Goal: Transaction & Acquisition: Purchase product/service

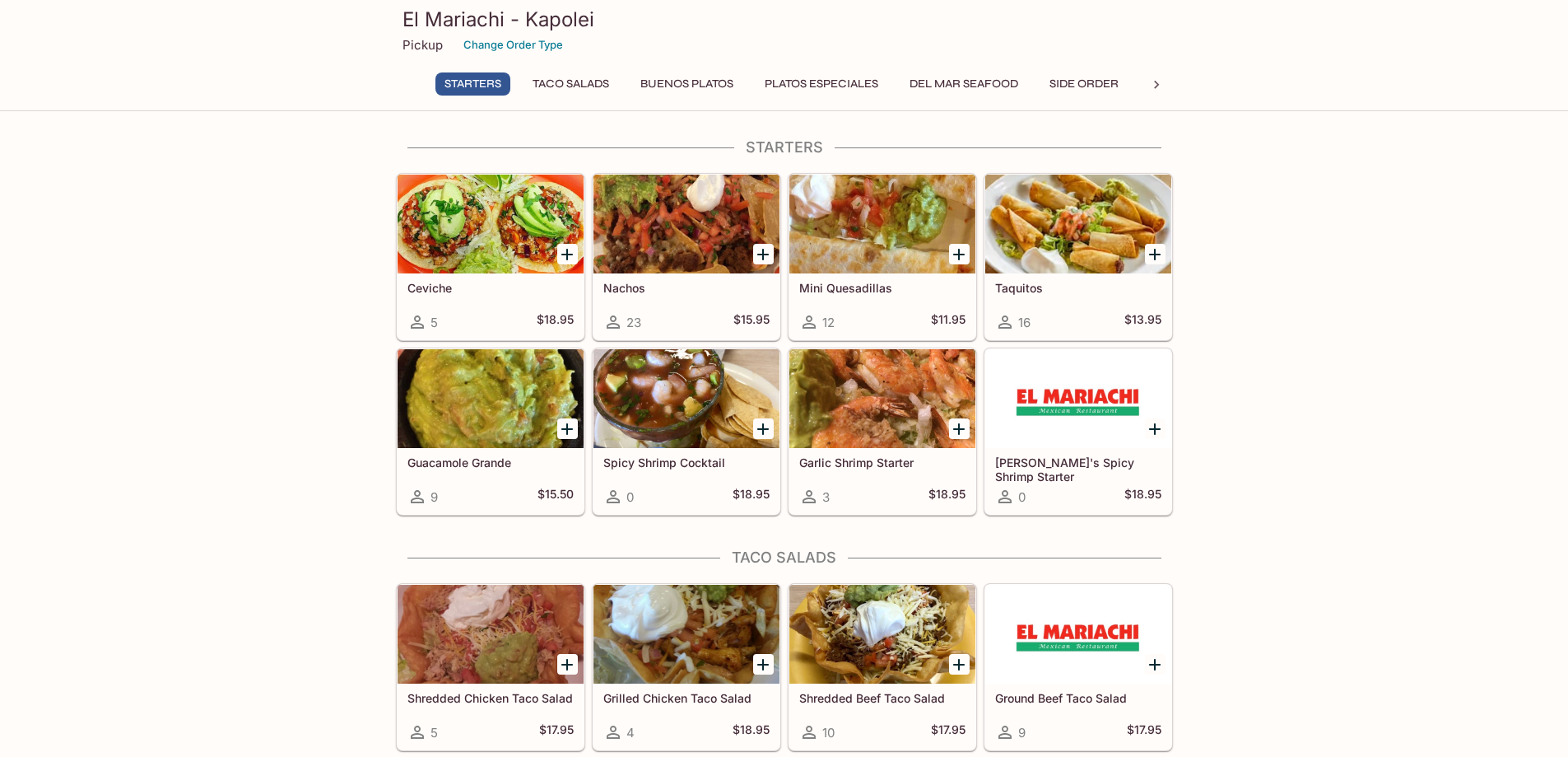
click at [494, 265] on div at bounding box center [490, 224] width 186 height 98
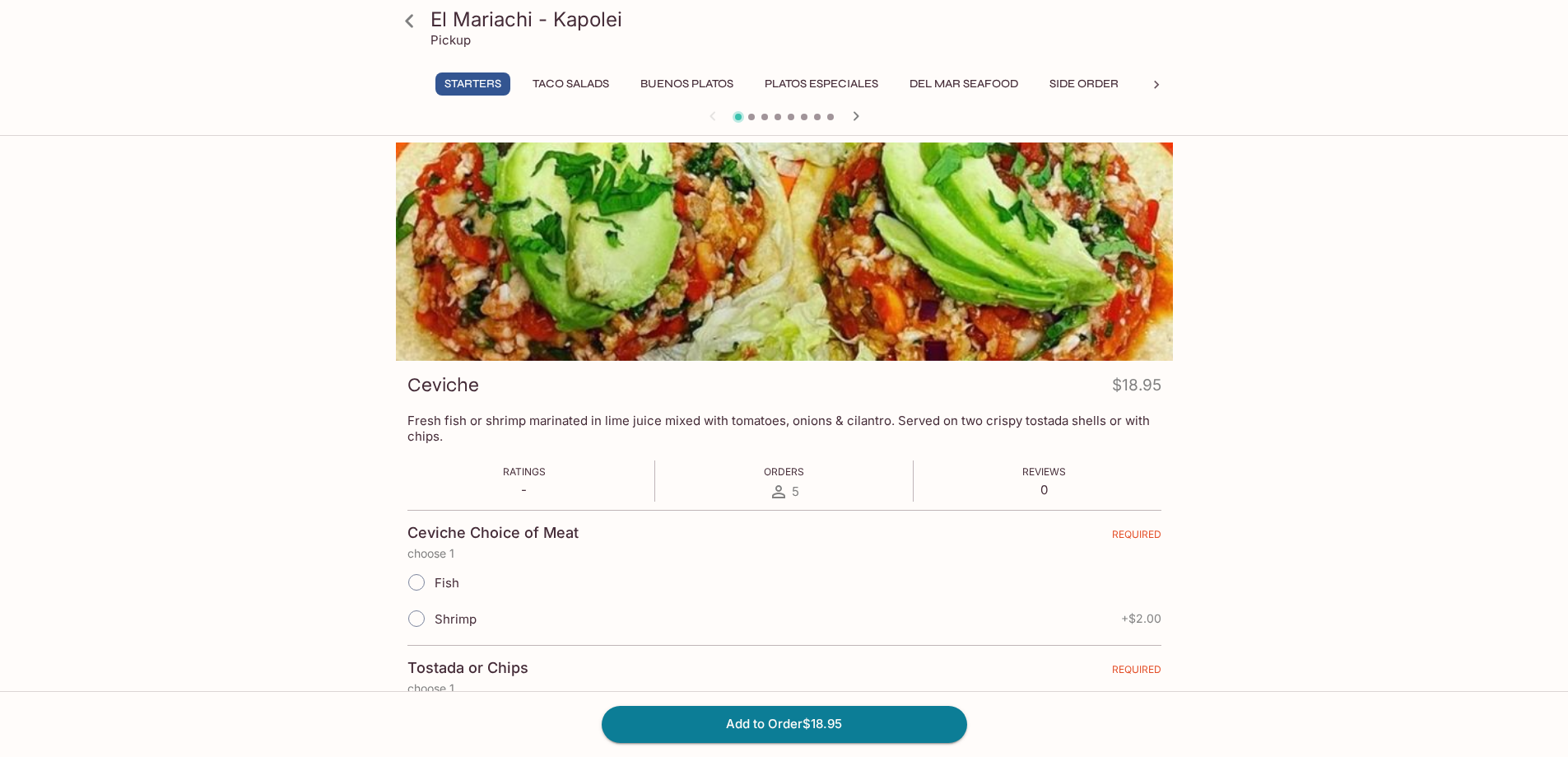
click at [412, 30] on icon at bounding box center [409, 20] width 29 height 29
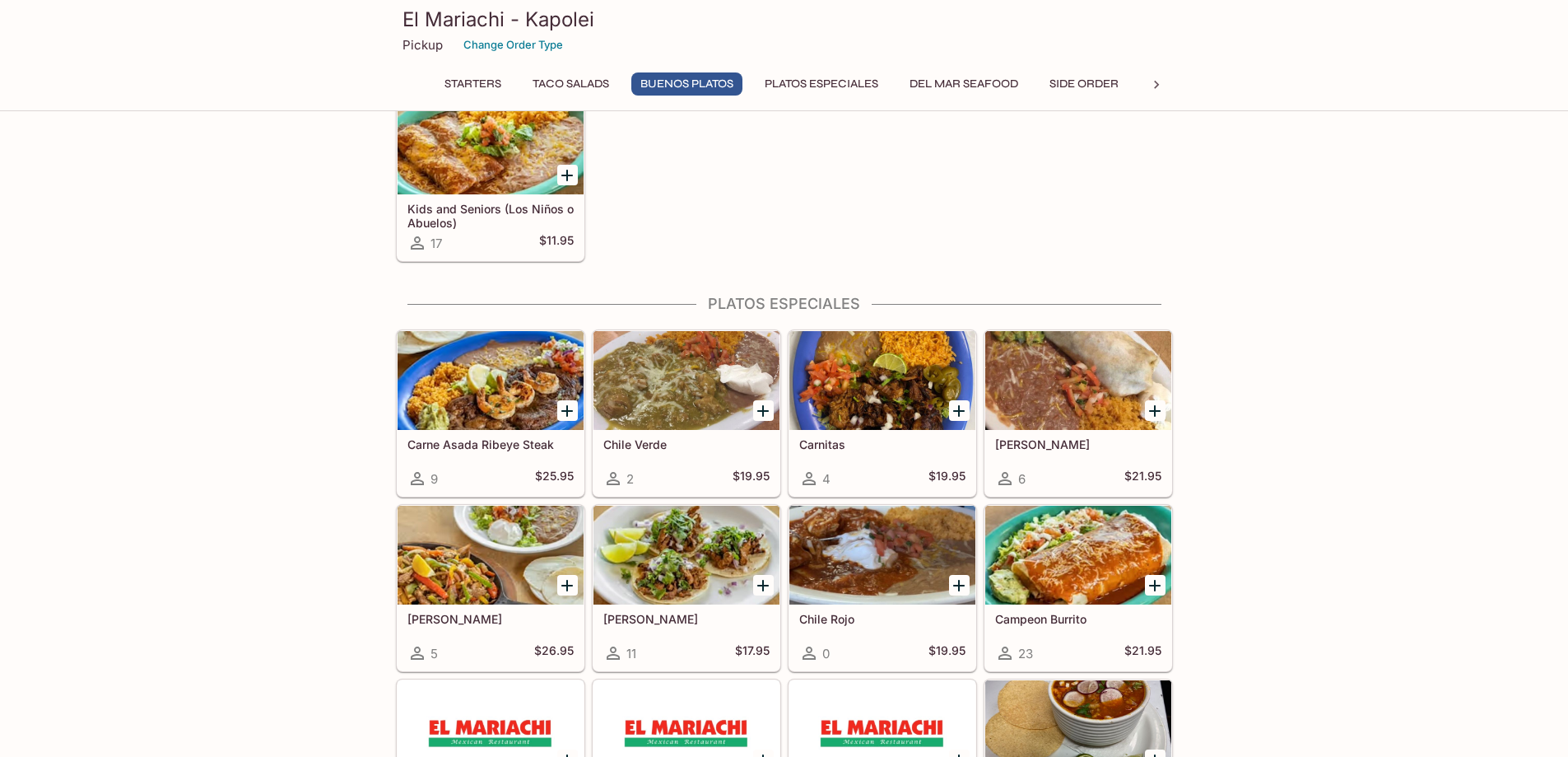
scroll to position [1811, 0]
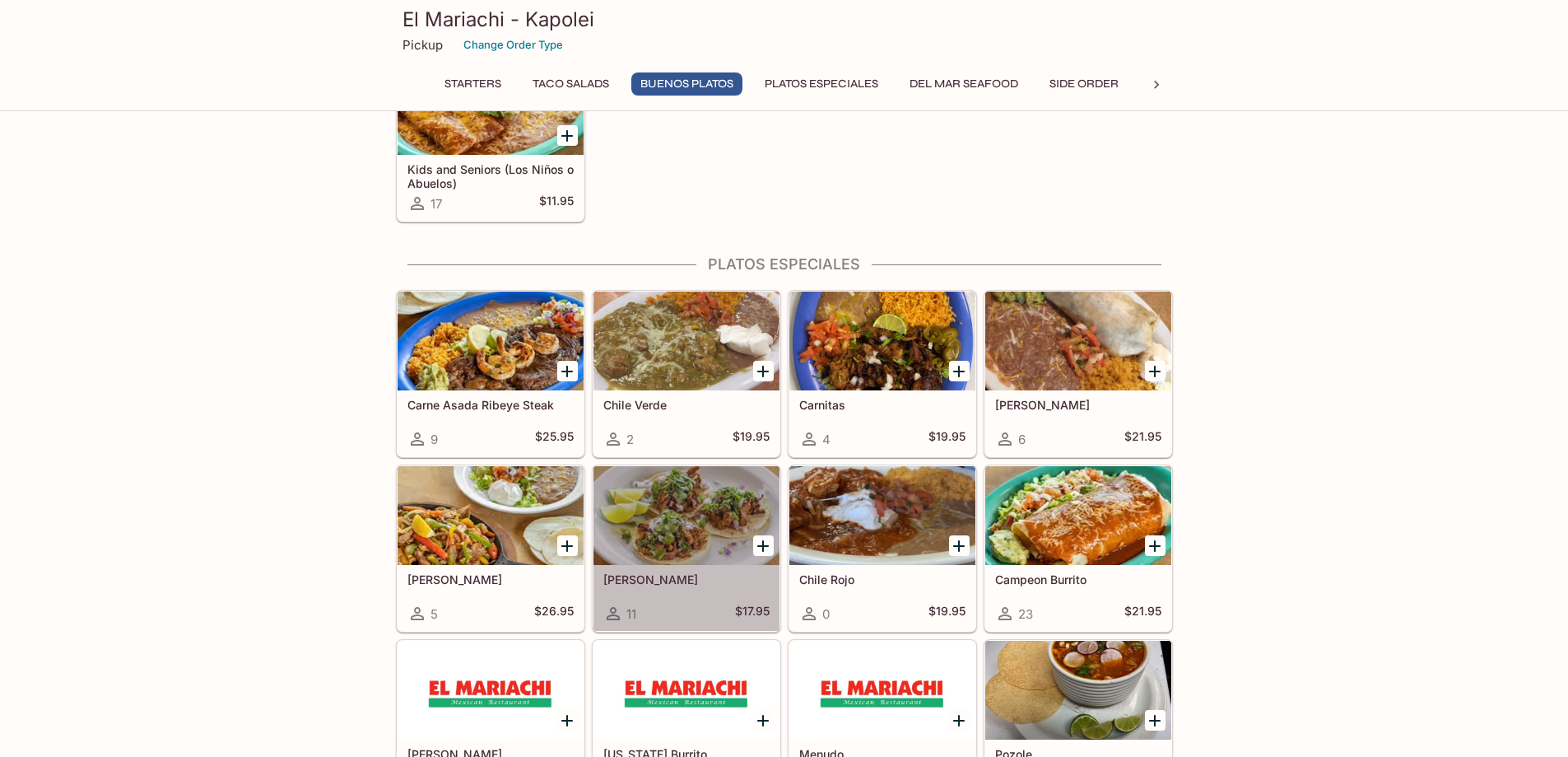
click at [670, 504] on div at bounding box center [686, 516] width 186 height 98
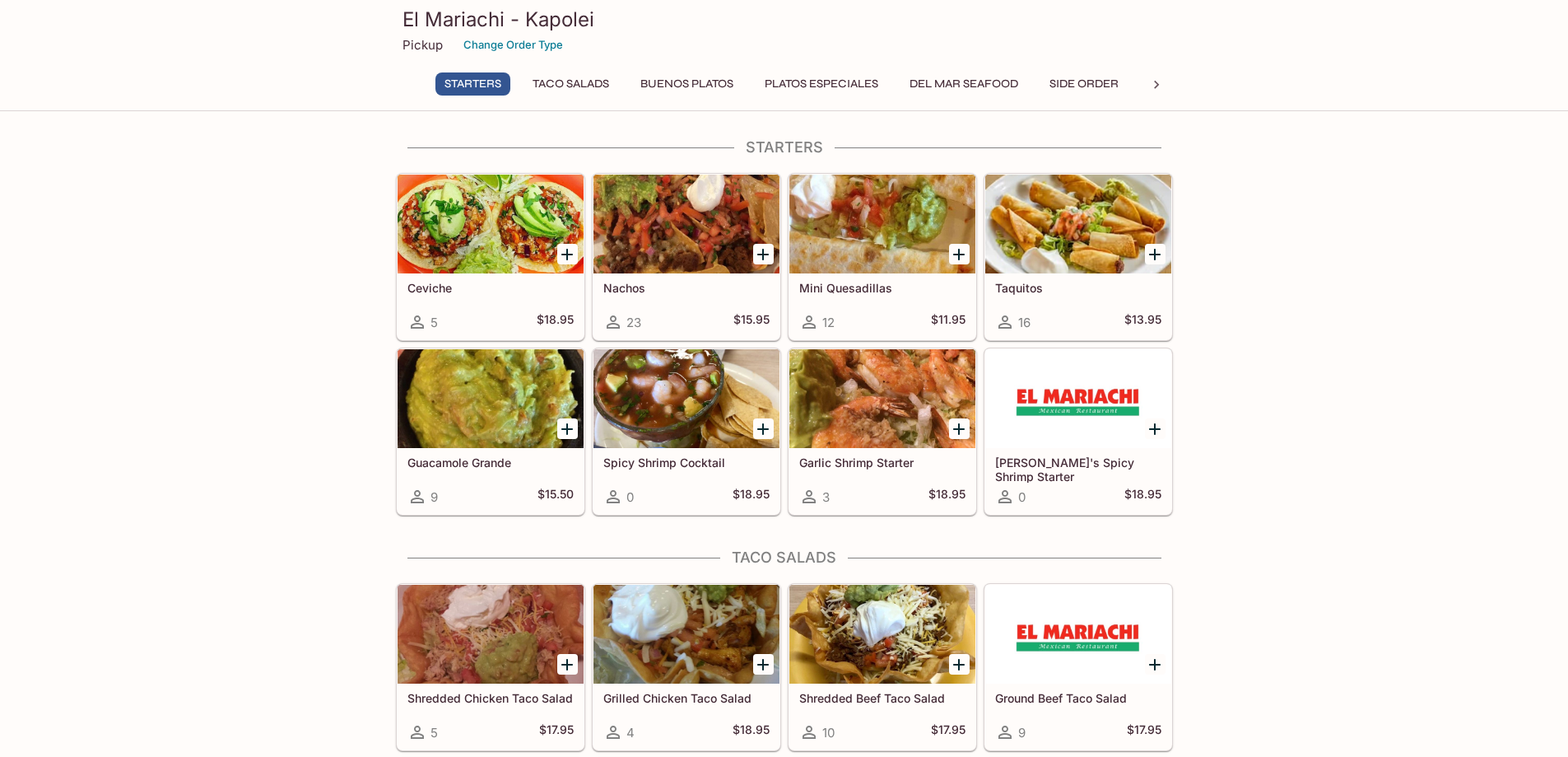
click at [1161, 84] on icon at bounding box center [1156, 85] width 17 height 17
click at [1009, 80] on button "Desserts" at bounding box center [1003, 84] width 76 height 23
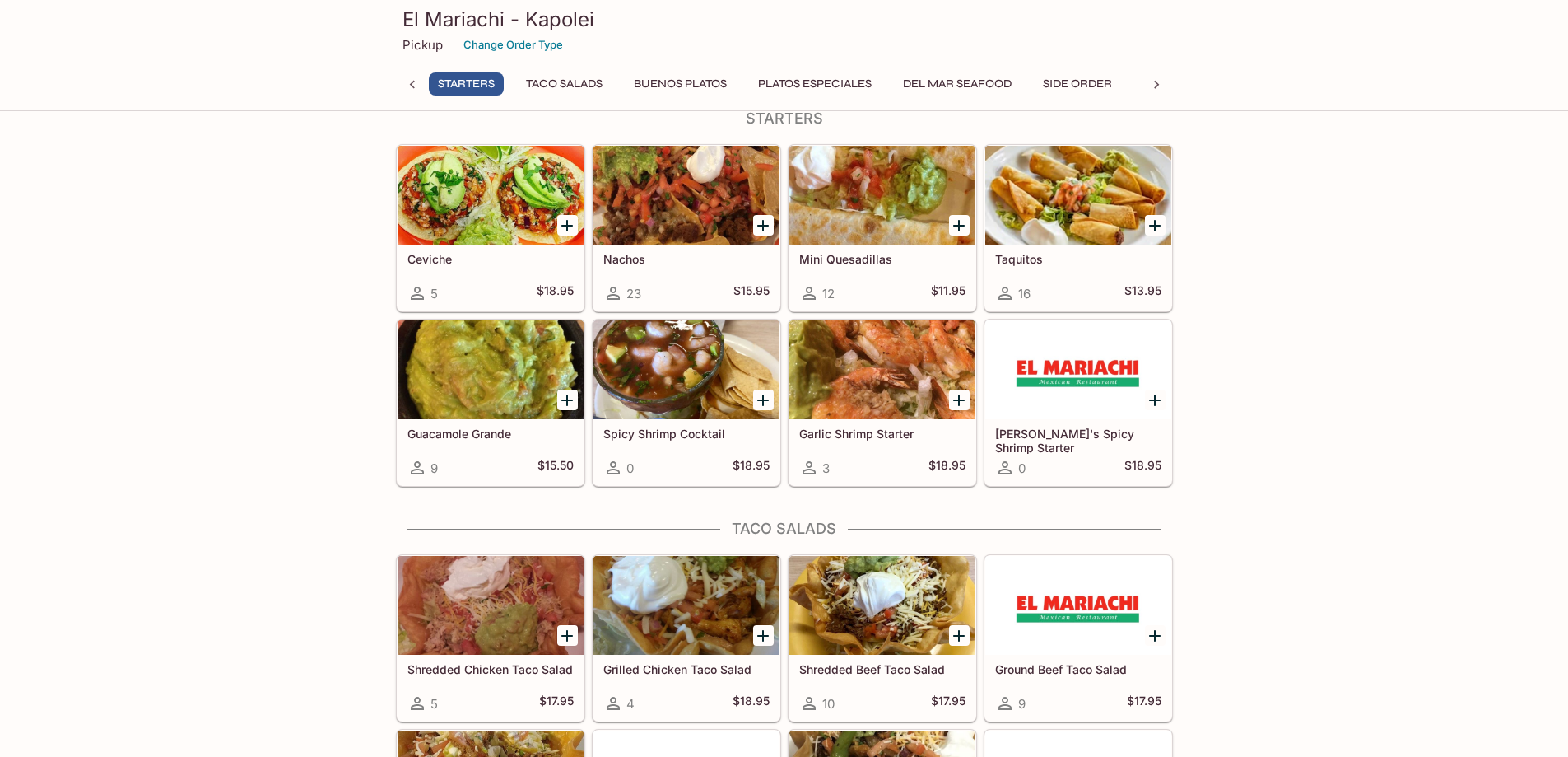
scroll to position [0, 0]
